Goal: Information Seeking & Learning: Learn about a topic

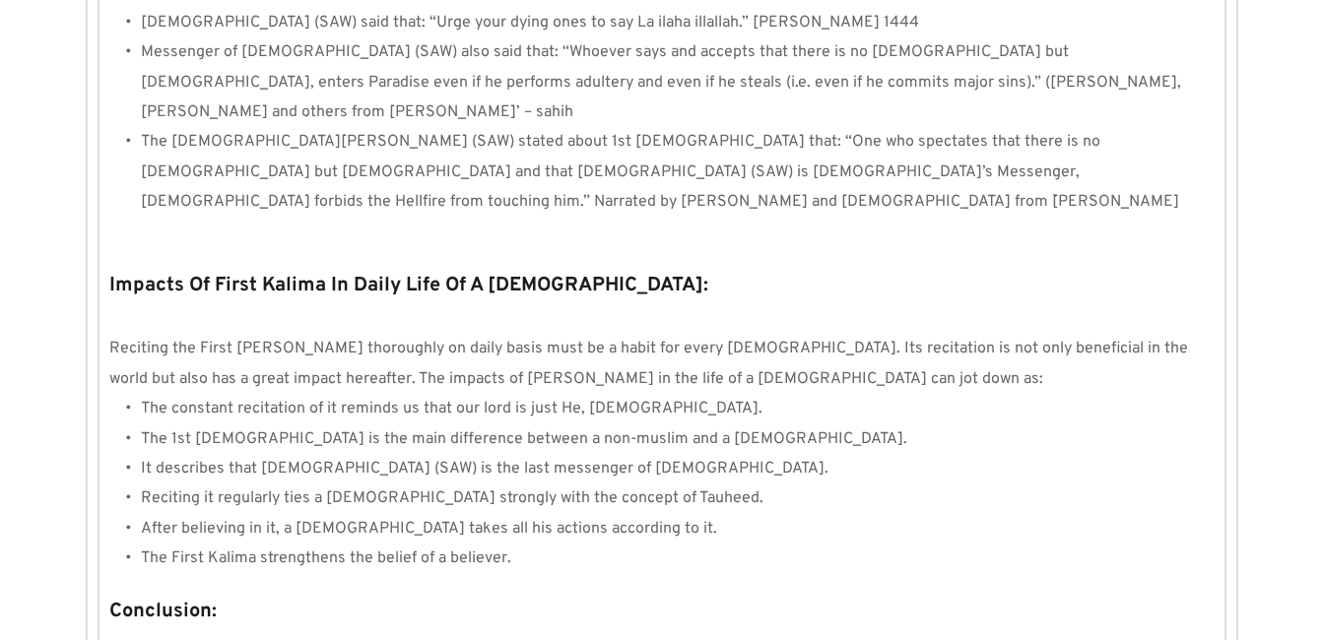
scroll to position [1894, 0]
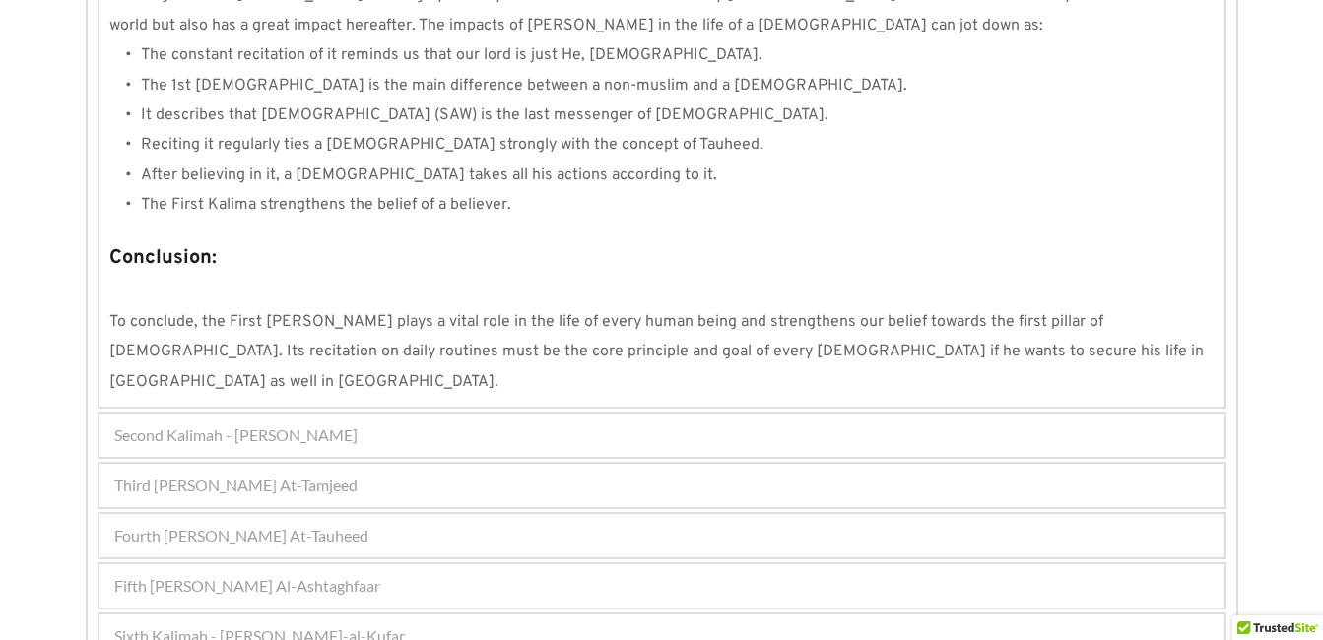
click at [347, 625] on span "Sixth Kalimah - [PERSON_NAME]-al-Kufar" at bounding box center [259, 637] width 291 height 24
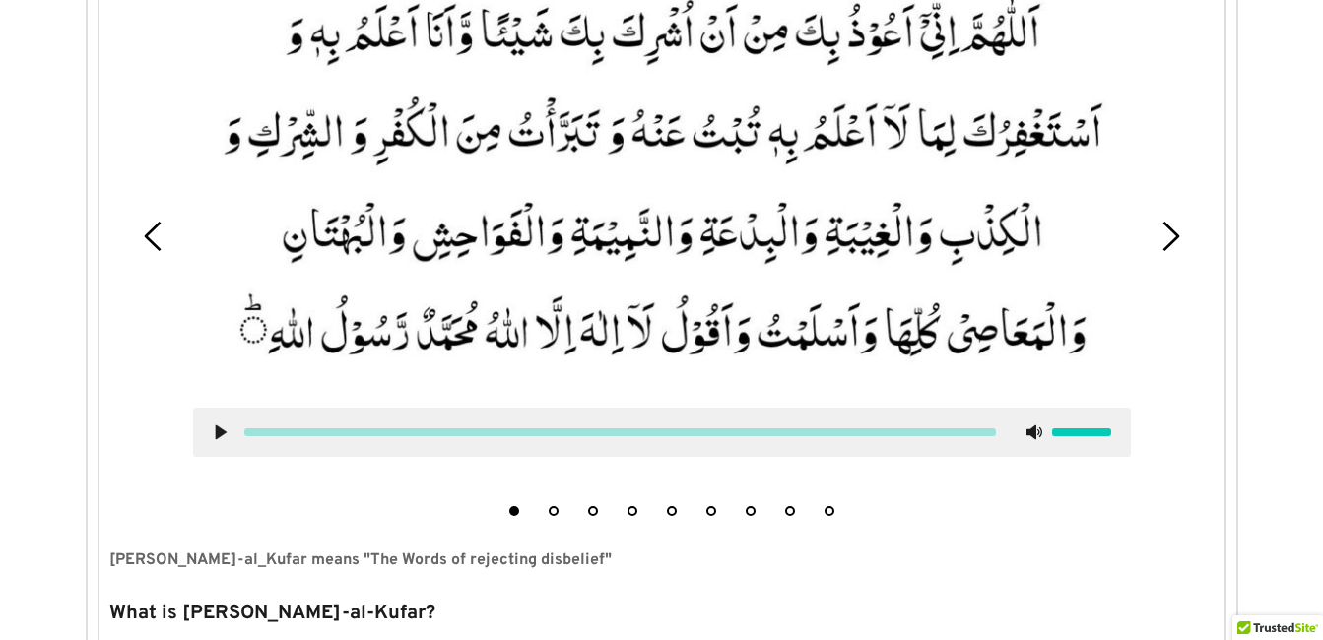
scroll to position [730, 0]
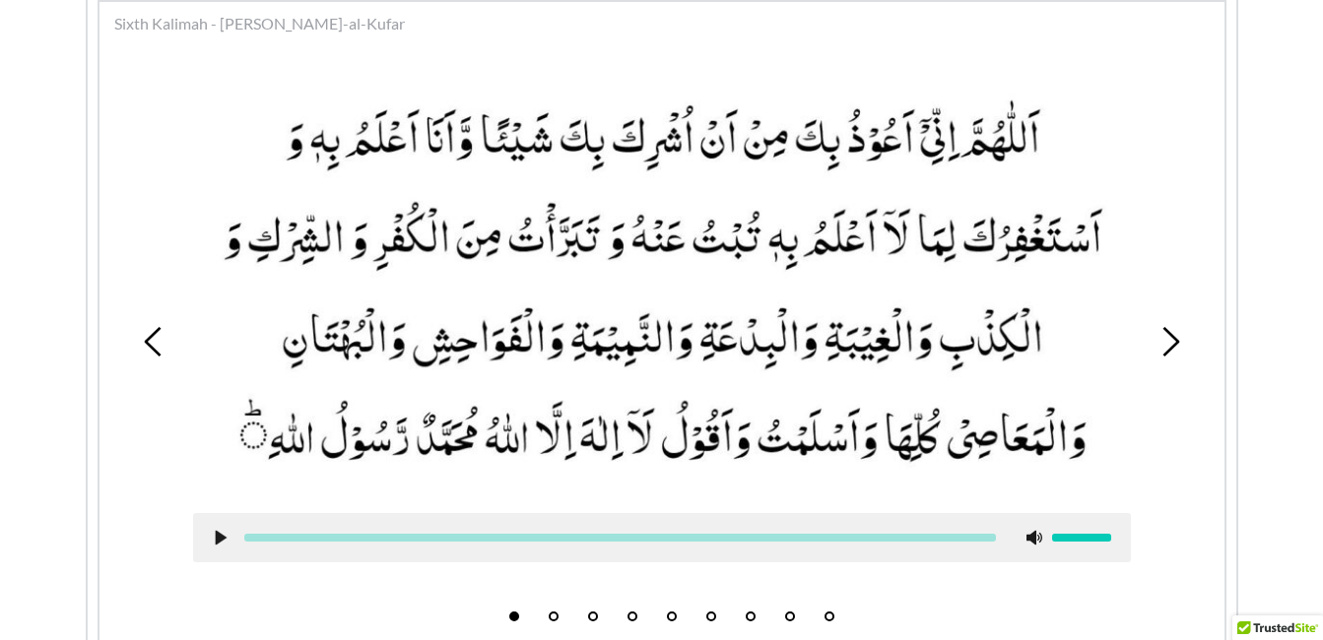
click at [637, 613] on li "4" at bounding box center [633, 612] width 20 height 20
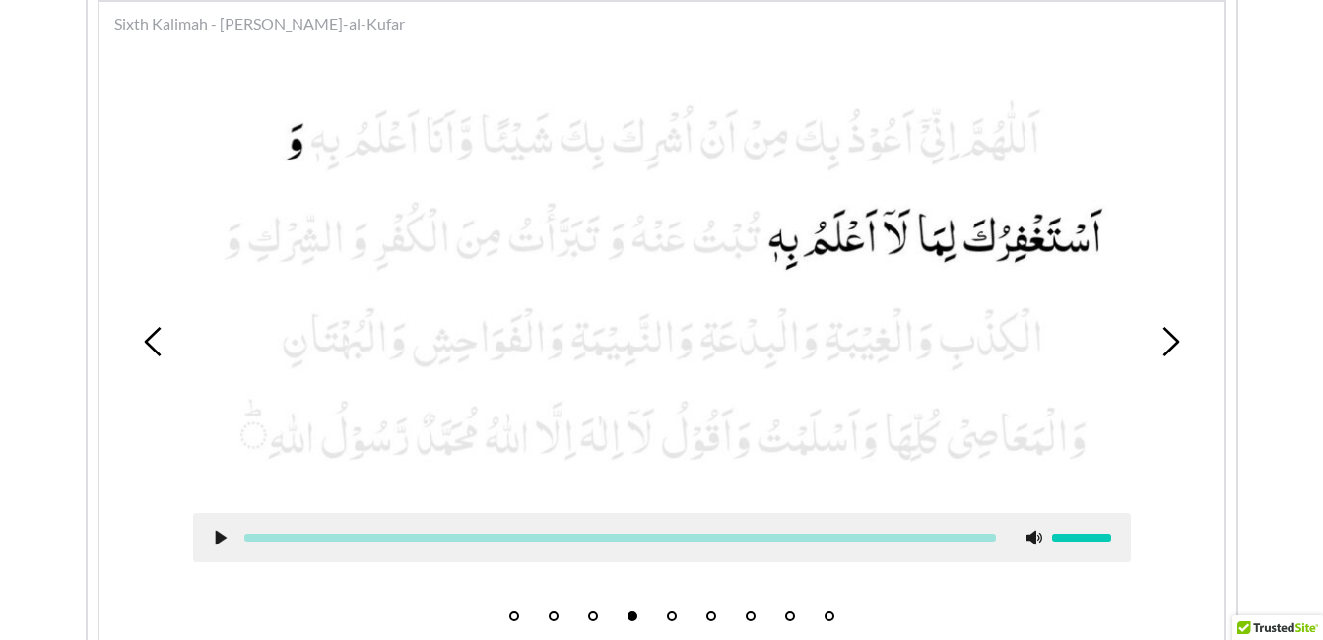
click at [222, 533] on icon at bounding box center [221, 538] width 16 height 16
click at [211, 541] on div at bounding box center [662, 537] width 938 height 49
click at [225, 537] on use at bounding box center [220, 537] width 13 height 15
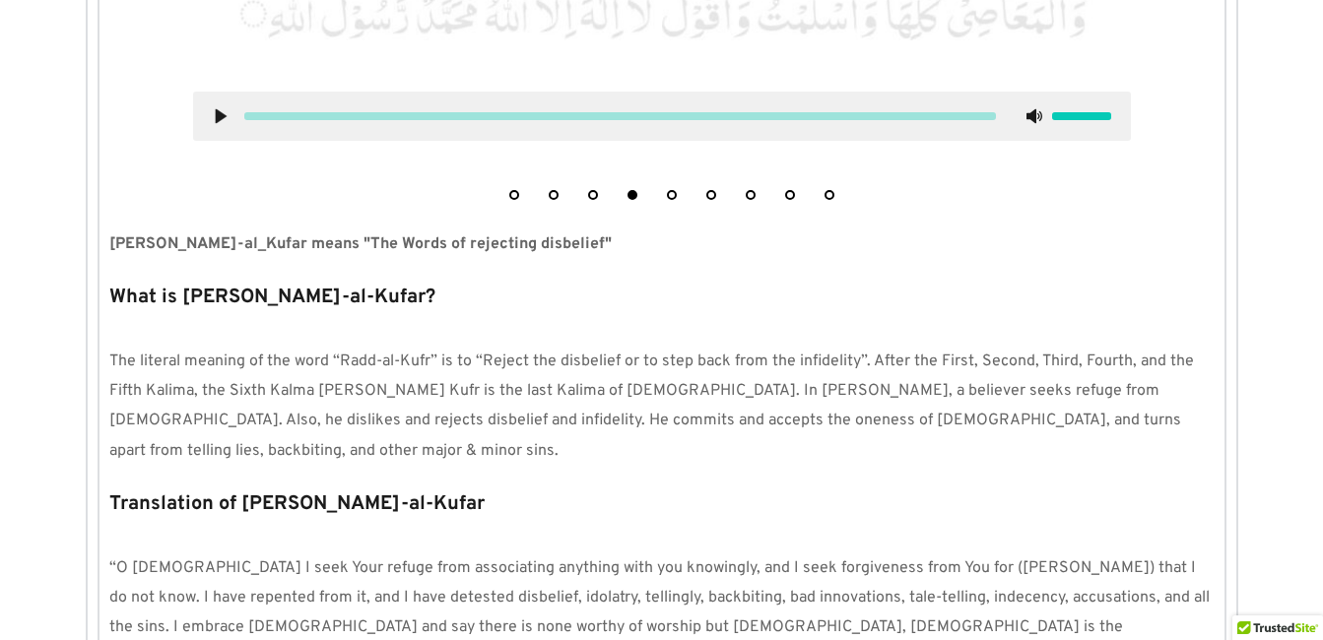
scroll to position [1243, 0]
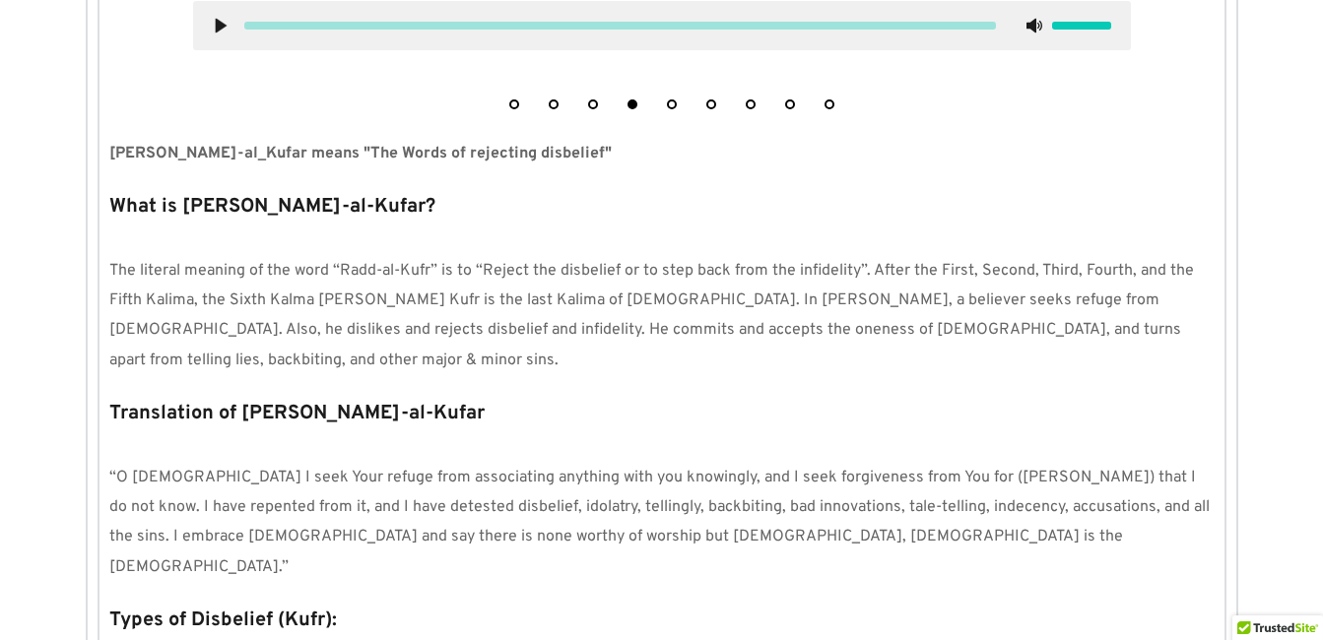
click at [568, 287] on p "The literal meaning of the word “Radd-al-Kufr” is to “Reject the disbelief or t…" at bounding box center [662, 316] width 1106 height 120
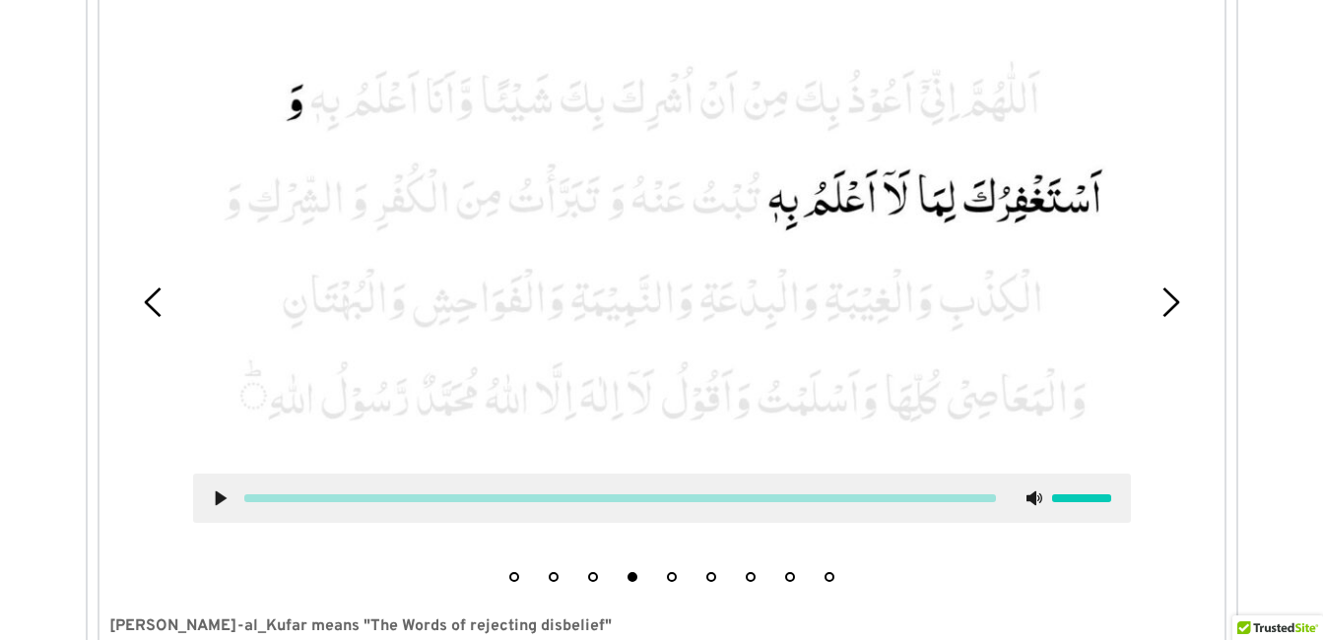
scroll to position [730, 0]
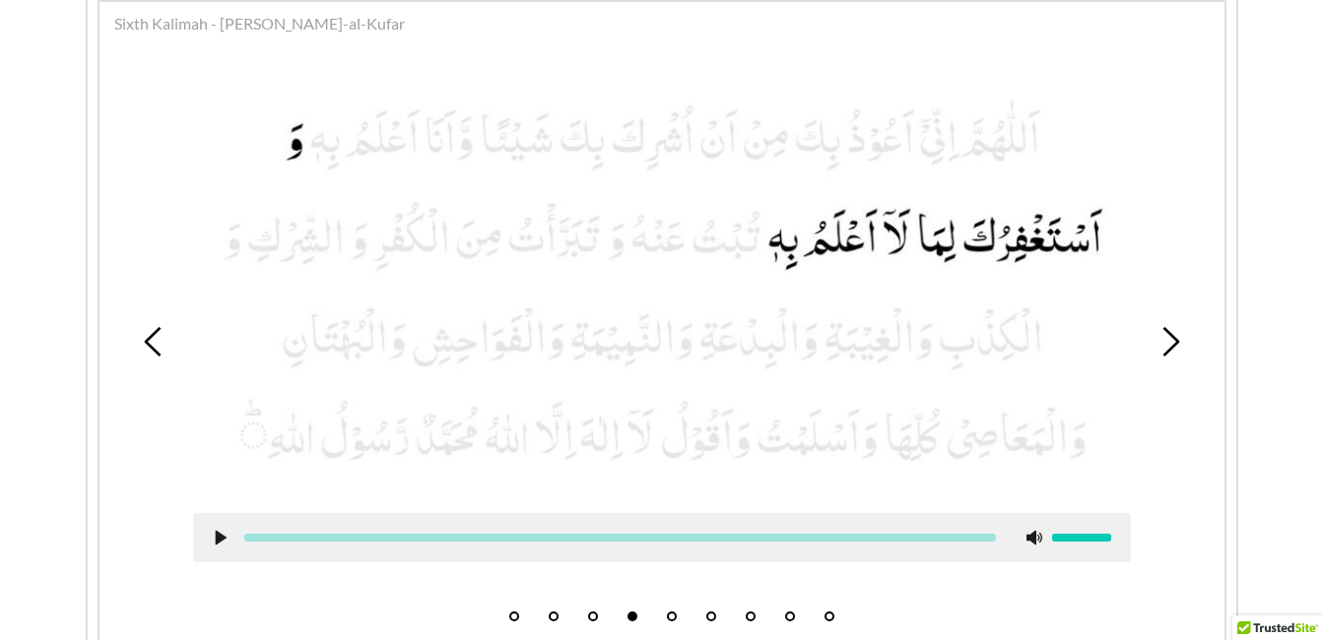
click at [674, 615] on button "5" at bounding box center [672, 617] width 10 height 10
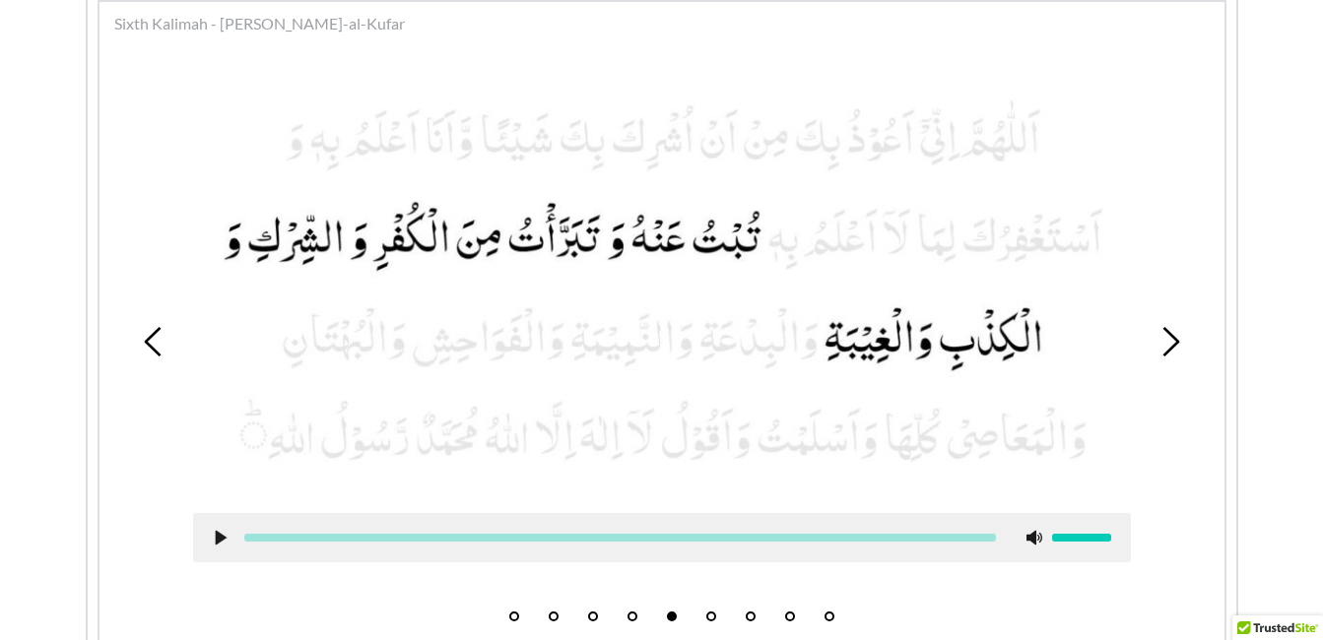
click at [216, 535] on use at bounding box center [220, 537] width 11 height 15
click at [214, 546] on div at bounding box center [662, 537] width 938 height 49
click at [224, 540] on use at bounding box center [220, 537] width 13 height 15
